Goal: Transaction & Acquisition: Purchase product/service

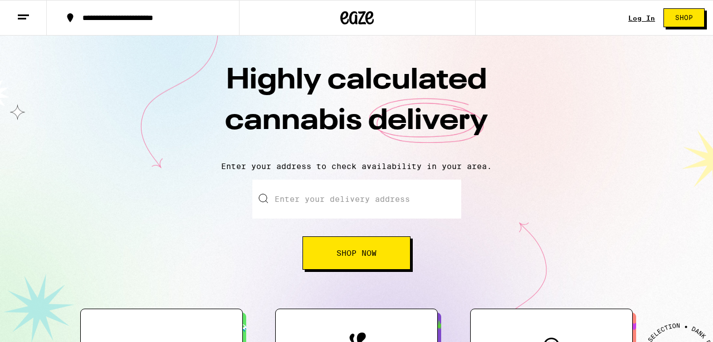
click at [639, 18] on link "Log In" at bounding box center [641, 17] width 27 height 7
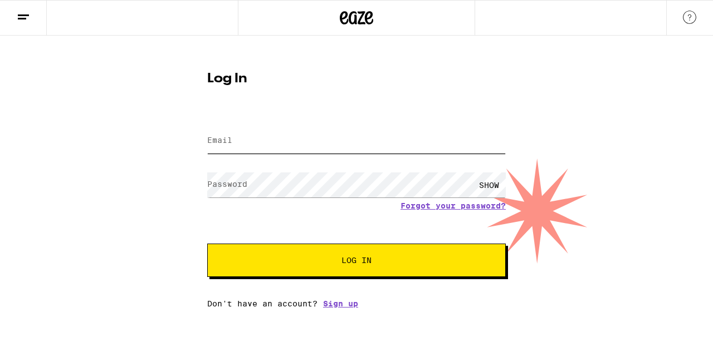
click at [365, 137] on input "Email" at bounding box center [356, 141] width 298 height 25
type input "[EMAIL_ADDRESS][DOMAIN_NAME]"
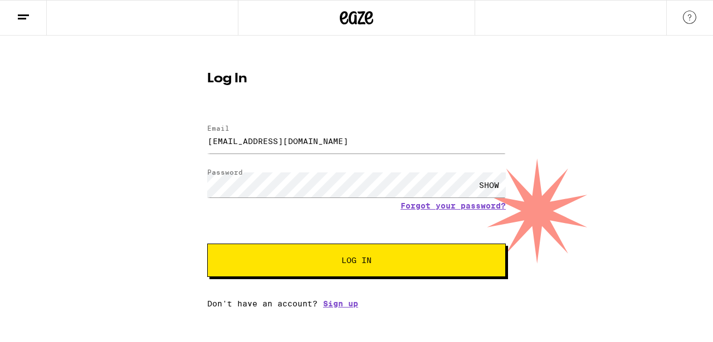
click at [273, 259] on span "Log In" at bounding box center [356, 261] width 208 height 8
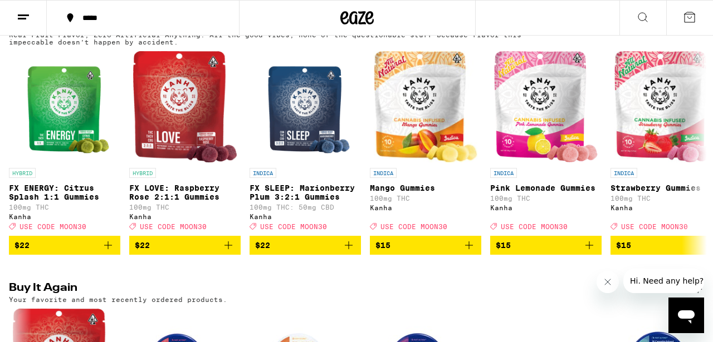
scroll to position [665, 0]
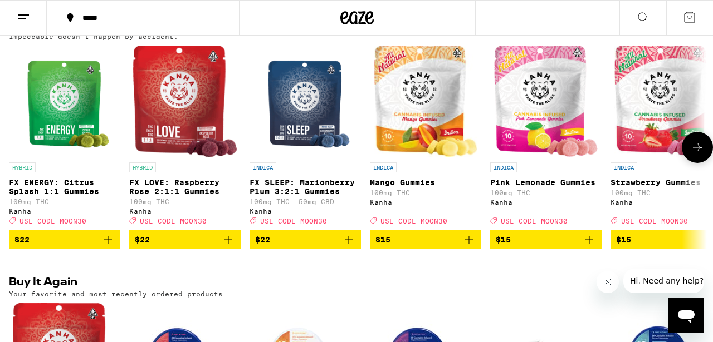
click at [184, 145] on img "Open page for FX LOVE: Raspberry Rose 2:1:1 Gummies from Kanha" at bounding box center [185, 101] width 104 height 111
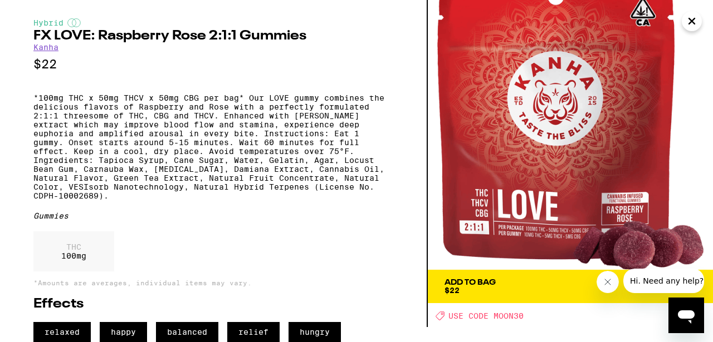
scroll to position [33, 0]
click at [465, 279] on div "Add To Bag $22" at bounding box center [469, 287] width 51 height 16
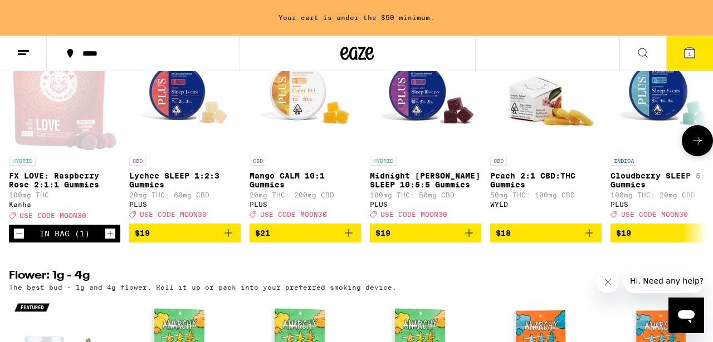
scroll to position [966, 0]
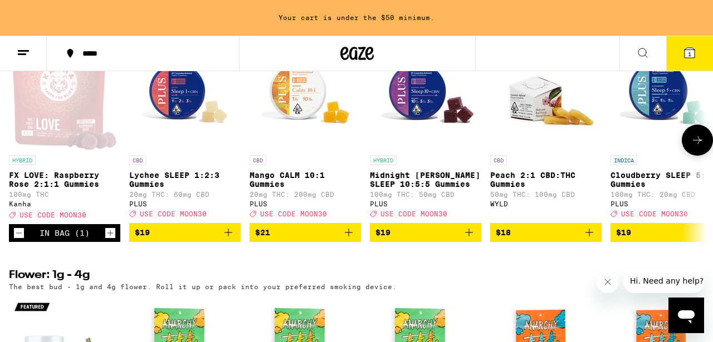
click at [297, 239] on span "$21" at bounding box center [305, 232] width 100 height 13
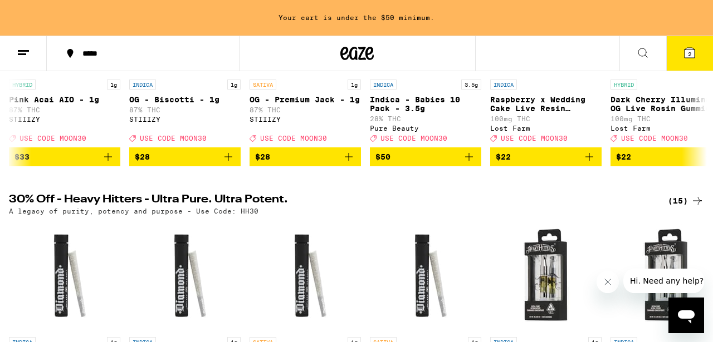
scroll to position [0, 0]
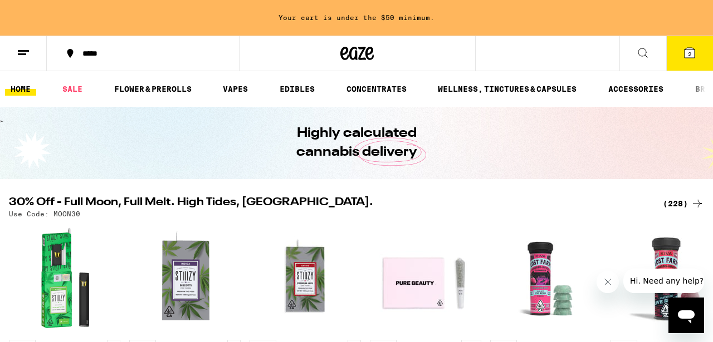
click at [691, 53] on icon at bounding box center [689, 53] width 10 height 10
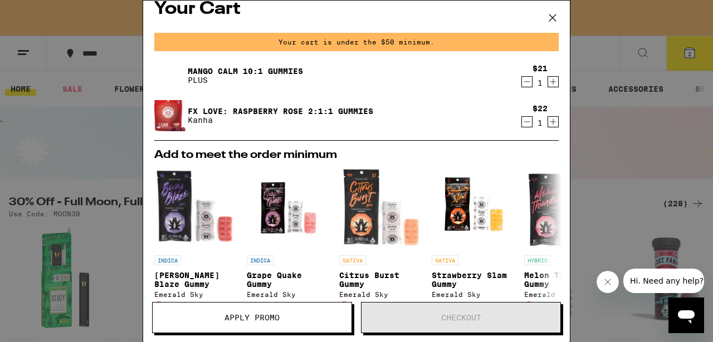
scroll to position [16, 0]
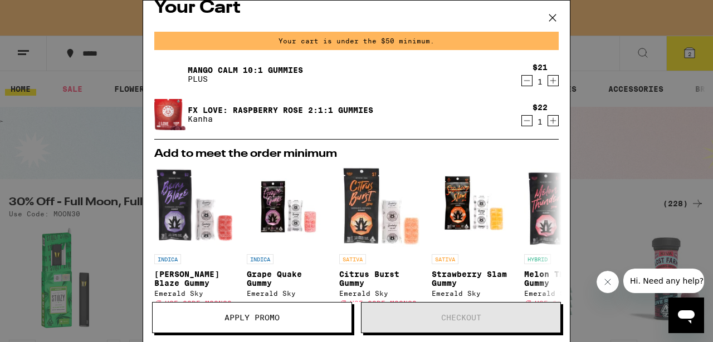
click at [284, 312] on button "Apply Promo" at bounding box center [252, 317] width 200 height 31
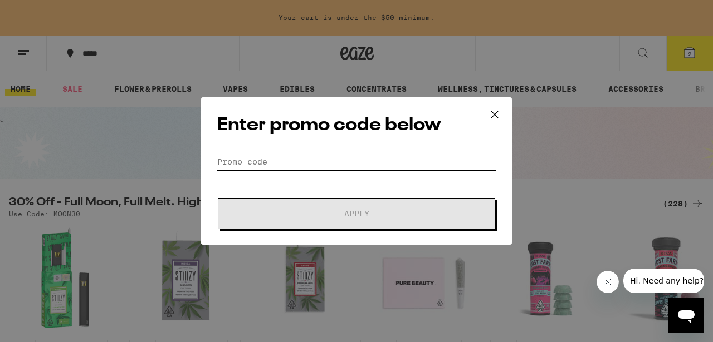
click at [266, 157] on input "Promo Code" at bounding box center [356, 162] width 279 height 17
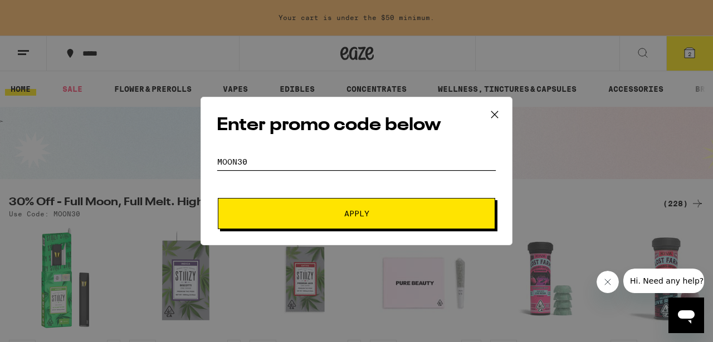
type input "MOON30"
click at [262, 207] on button "Apply" at bounding box center [356, 213] width 277 height 31
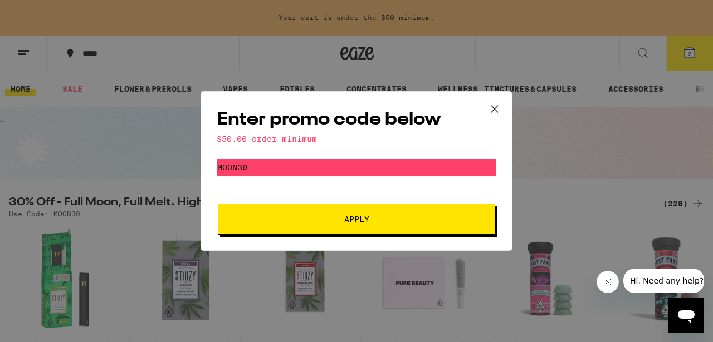
click at [293, 219] on span "Apply" at bounding box center [356, 219] width 200 height 8
click at [497, 106] on icon at bounding box center [494, 109] width 7 height 7
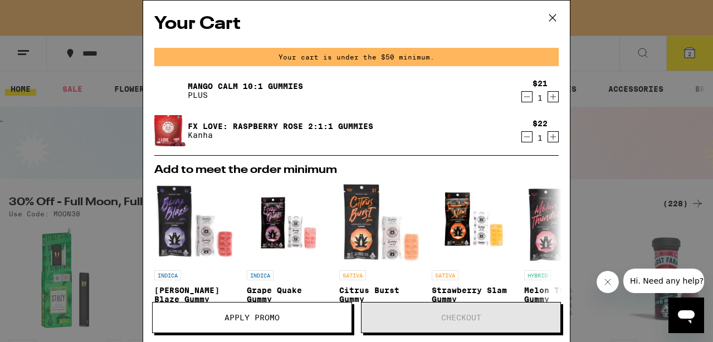
click at [553, 16] on icon at bounding box center [552, 17] width 17 height 17
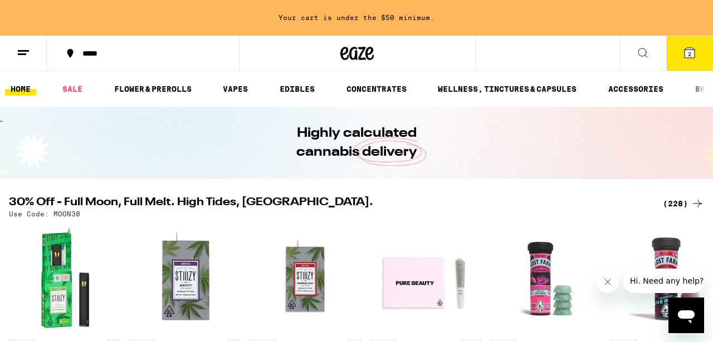
click at [691, 51] on icon at bounding box center [689, 53] width 10 height 10
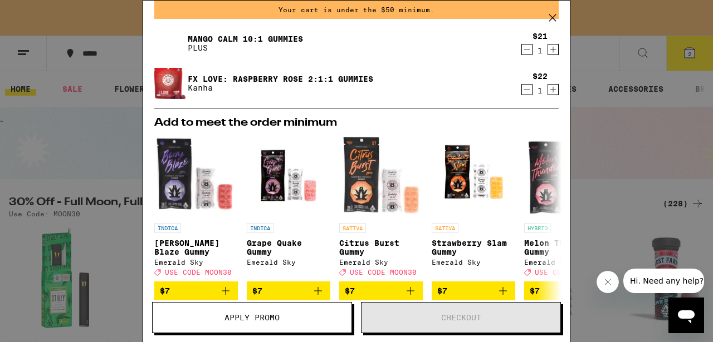
scroll to position [48, 0]
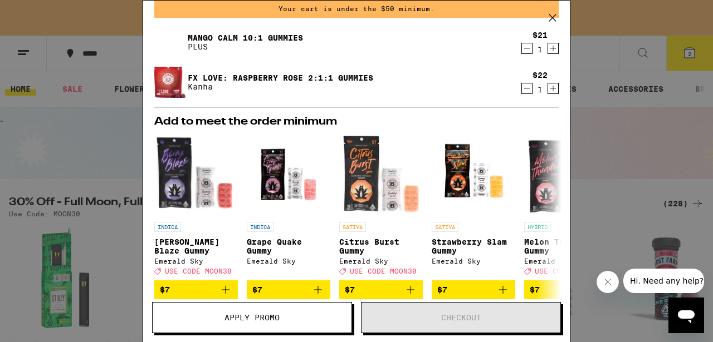
click at [552, 11] on icon at bounding box center [552, 17] width 17 height 17
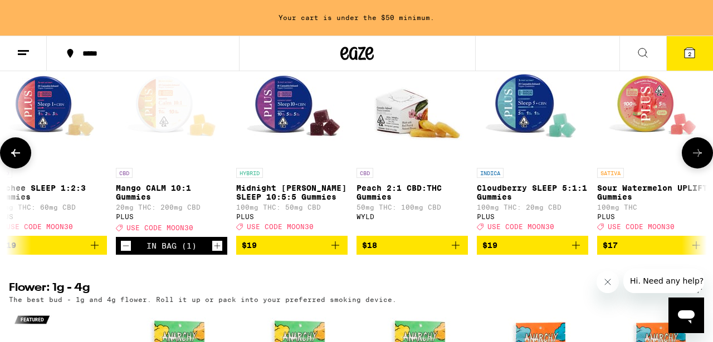
scroll to position [0, 147]
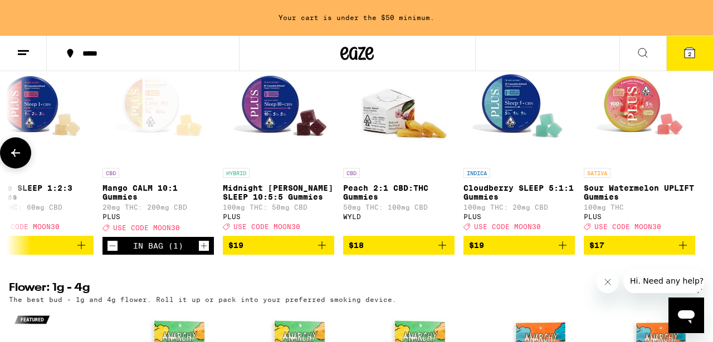
click at [633, 138] on img "Open page for Sour Watermelon UPLIFT Gummies from PLUS" at bounding box center [638, 106] width 111 height 111
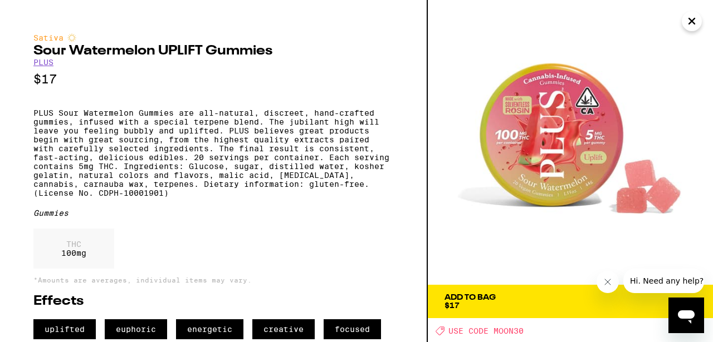
click at [690, 21] on icon "Close" at bounding box center [691, 21] width 13 height 17
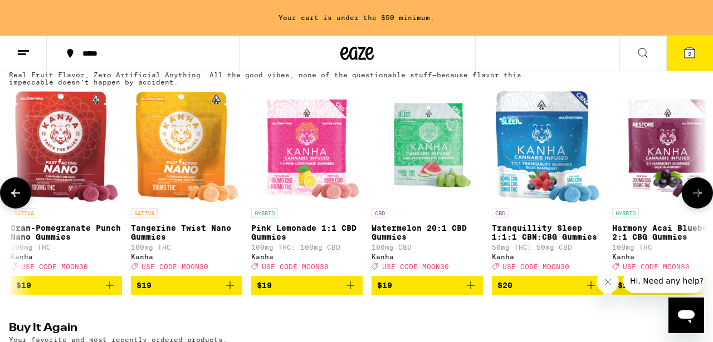
scroll to position [0, 1710]
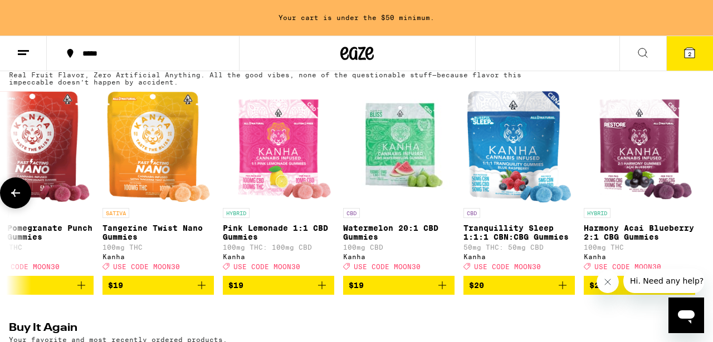
click at [391, 163] on img "Open page for Watermelon 20:1 CBD Gummies from Kanha" at bounding box center [398, 146] width 111 height 111
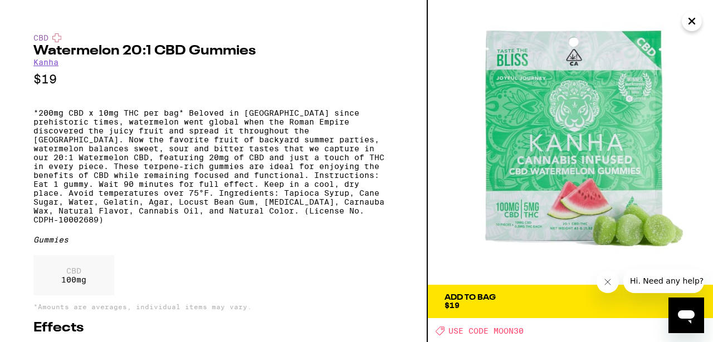
click at [693, 21] on icon "Close" at bounding box center [691, 21] width 13 height 17
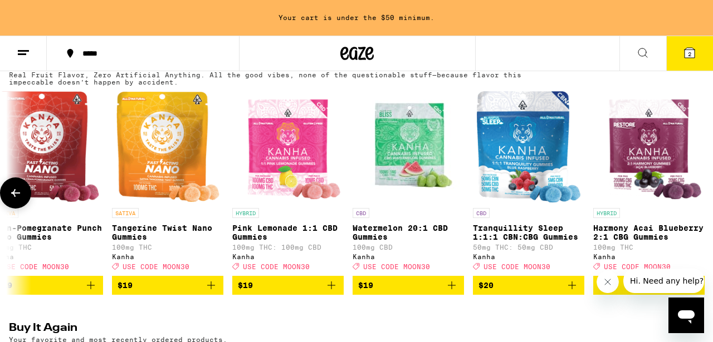
scroll to position [0, 1700]
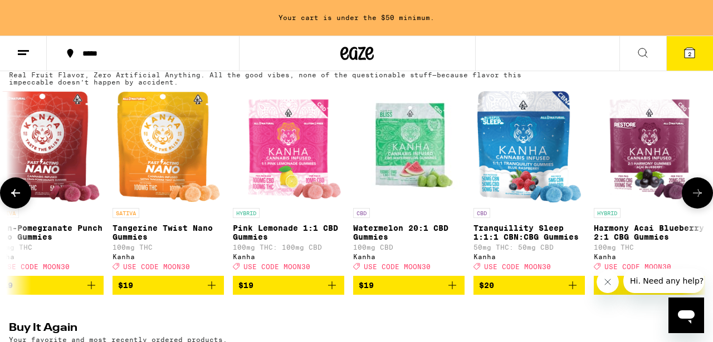
click at [646, 156] on img "Open page for Harmony Acai Blueberry 2:1 CBG Gummies from Kanha" at bounding box center [649, 146] width 109 height 111
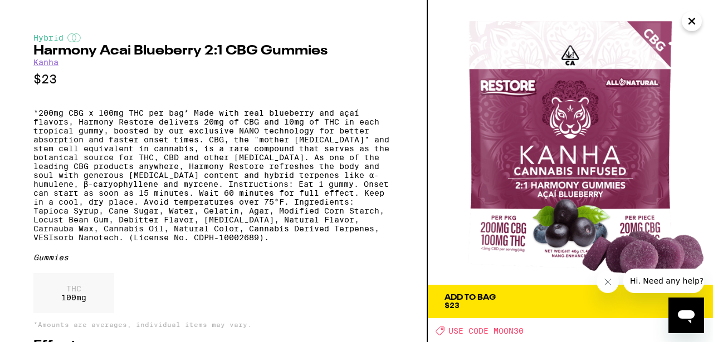
click at [689, 22] on icon "Close" at bounding box center [691, 21] width 13 height 17
